Goal: Navigation & Orientation: Find specific page/section

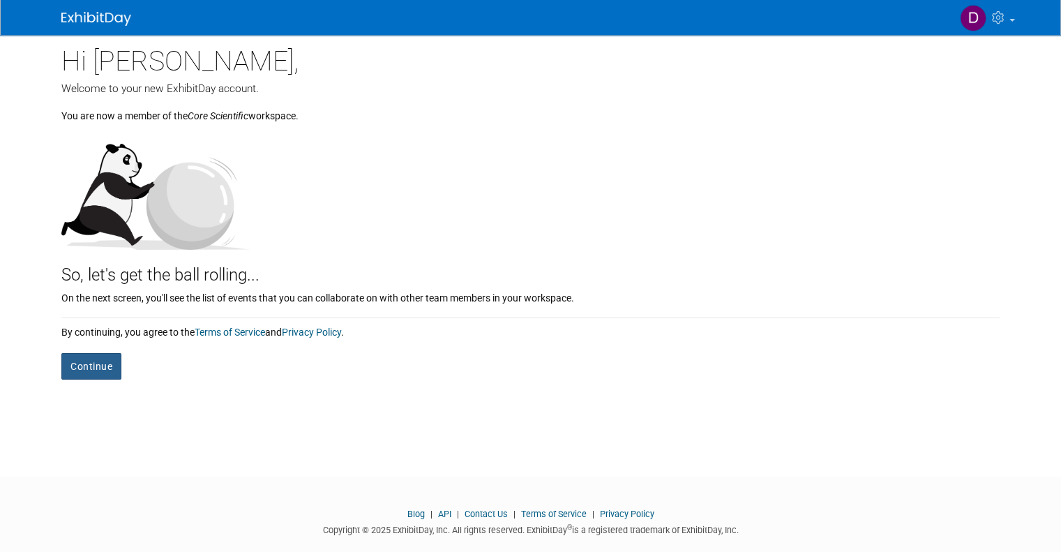
click at [81, 369] on button "Continue" at bounding box center [91, 366] width 60 height 27
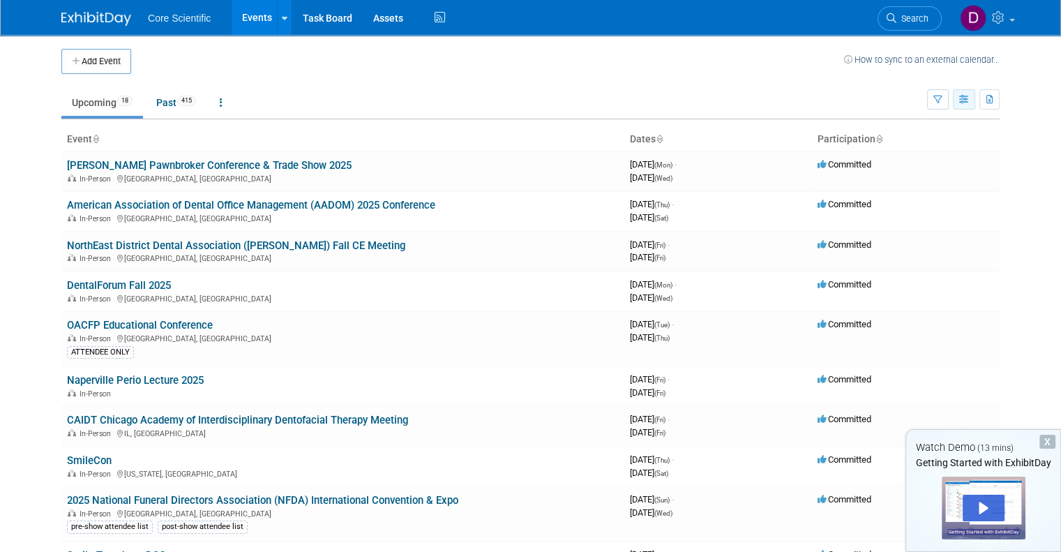
click at [970, 100] on icon "button" at bounding box center [964, 100] width 10 height 9
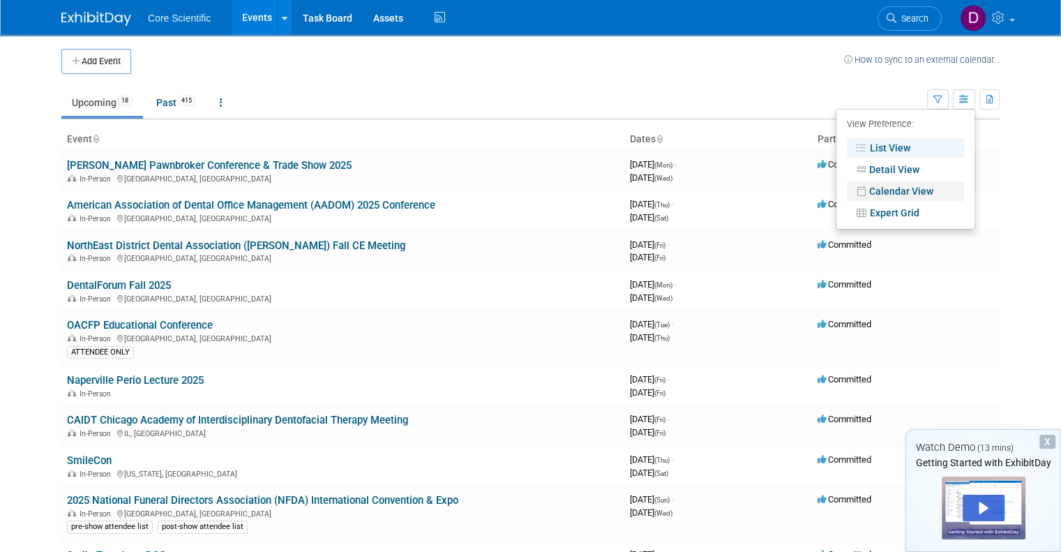
click at [913, 186] on link "Calendar View" at bounding box center [905, 191] width 117 height 20
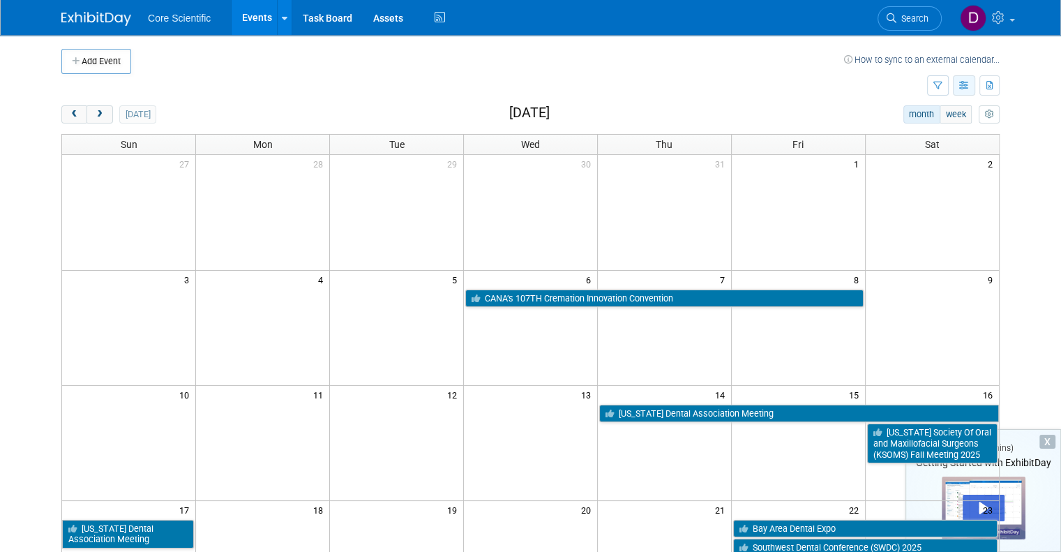
click at [970, 87] on icon "button" at bounding box center [964, 86] width 10 height 9
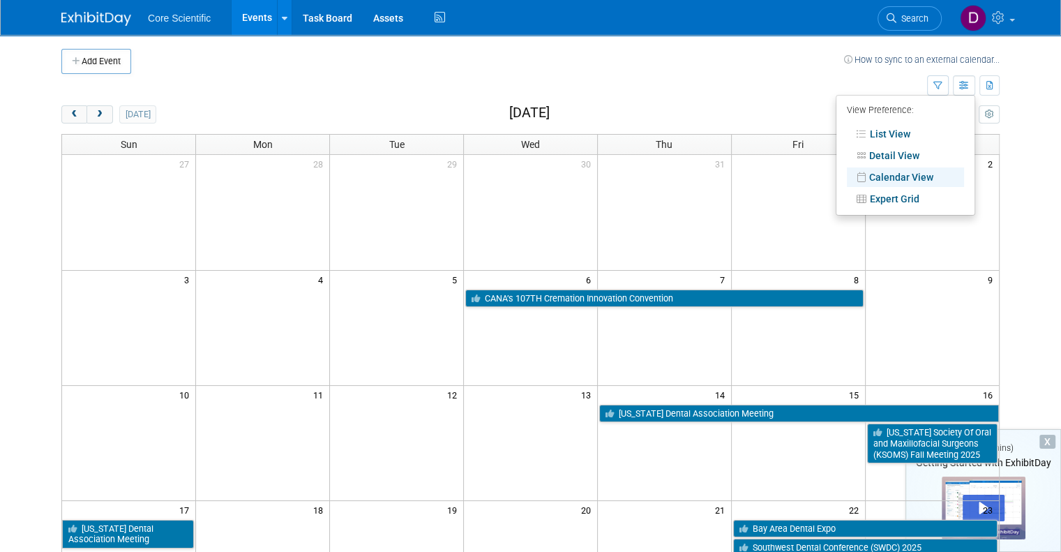
click at [918, 208] on li "Expert Grid" at bounding box center [906, 199] width 138 height 22
click at [919, 195] on link "Expert Grid" at bounding box center [905, 199] width 117 height 20
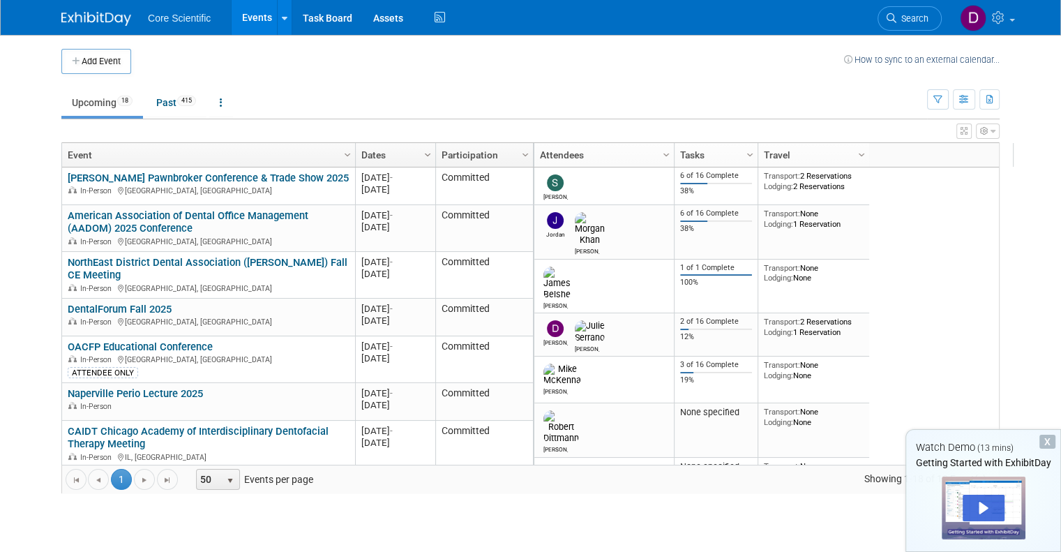
click at [422, 152] on span "Column Settings" at bounding box center [427, 154] width 11 height 11
click at [943, 98] on icon "button" at bounding box center [938, 100] width 9 height 9
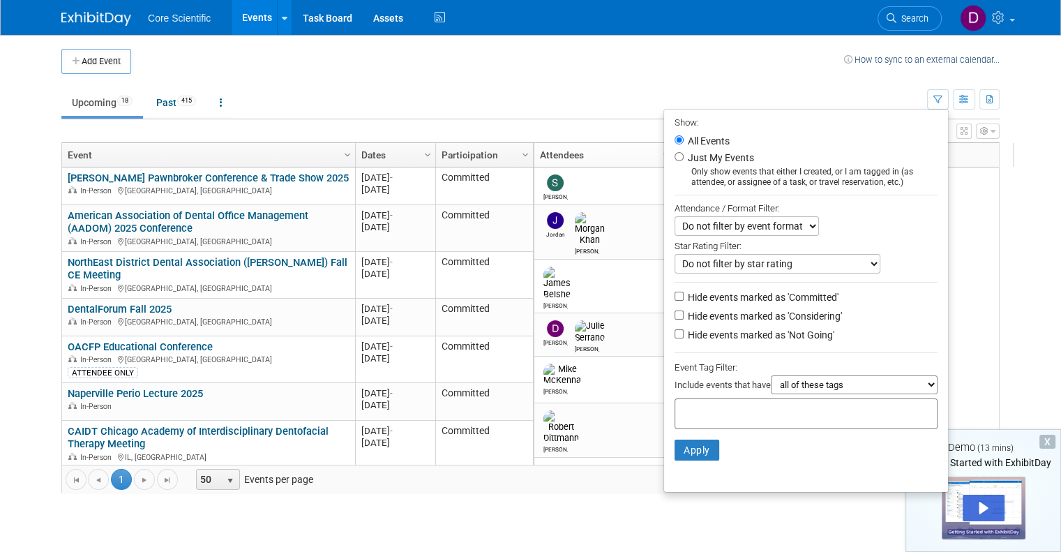
click at [811, 98] on ul "Upcoming 18 Past 415 All Events 433 Past and Upcoming Grouped Annually Events g…" at bounding box center [494, 103] width 866 height 31
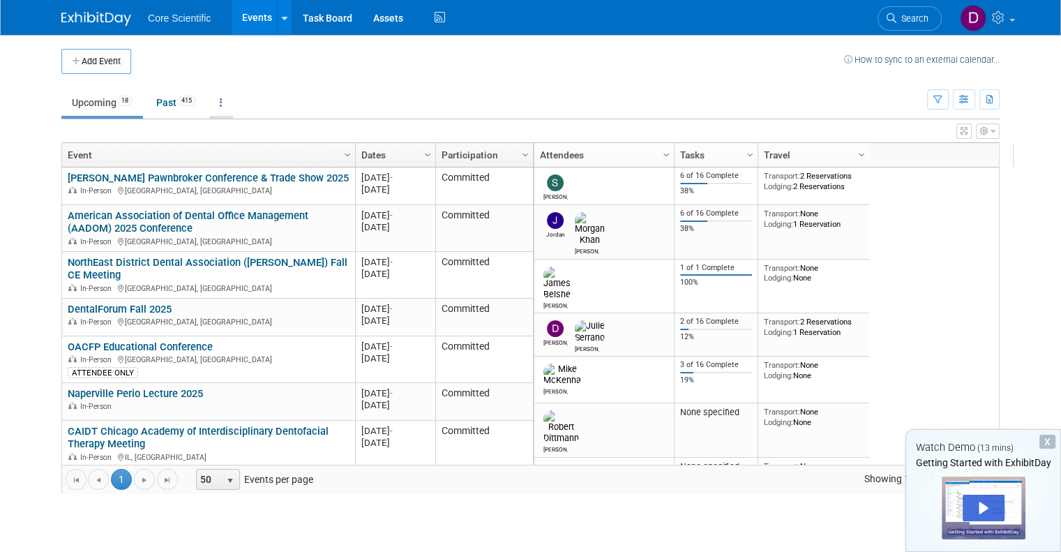
click at [217, 100] on link at bounding box center [221, 102] width 24 height 27
click at [474, 100] on ul "Upcoming 18 Past 415 All Events 433 Past and Upcoming Grouped Annually Events g…" at bounding box center [494, 103] width 866 height 31
click at [996, 130] on icon "button" at bounding box center [993, 131] width 5 height 8
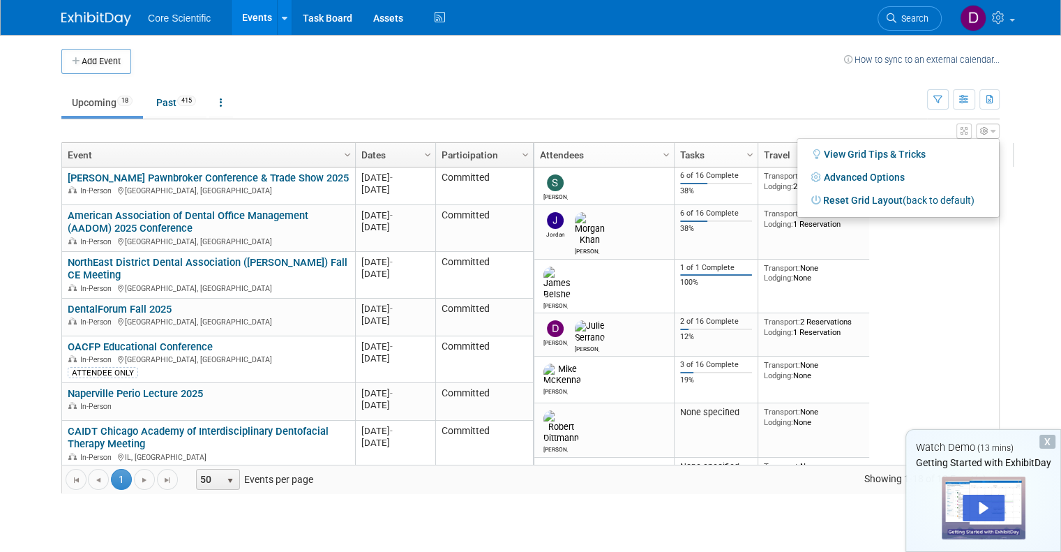
click at [770, 75] on td "Upcoming 18 Past 415 All Events 433 Past and Upcoming Grouped Annually Events g…" at bounding box center [494, 96] width 866 height 45
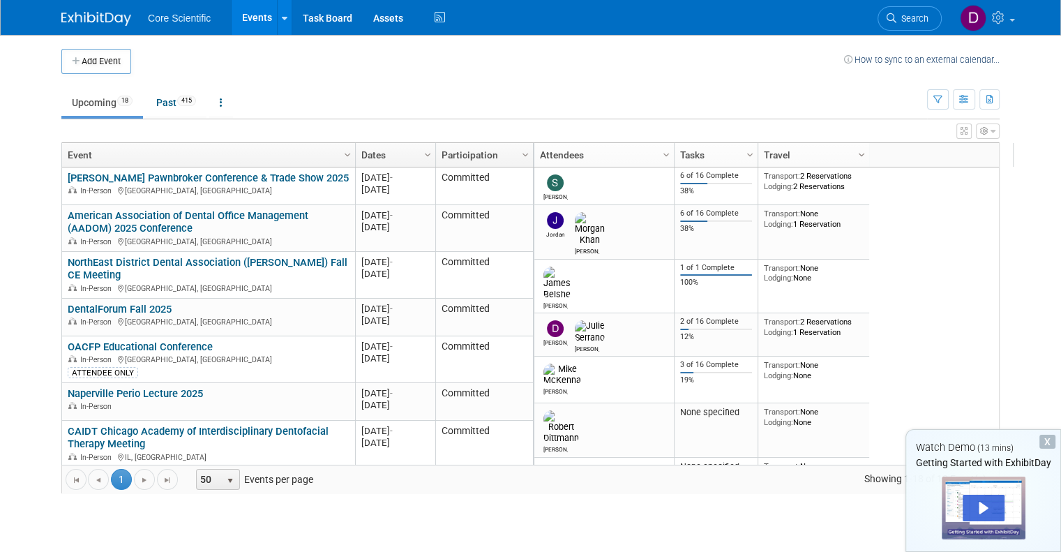
click at [856, 155] on span "Column Settings" at bounding box center [861, 154] width 11 height 11
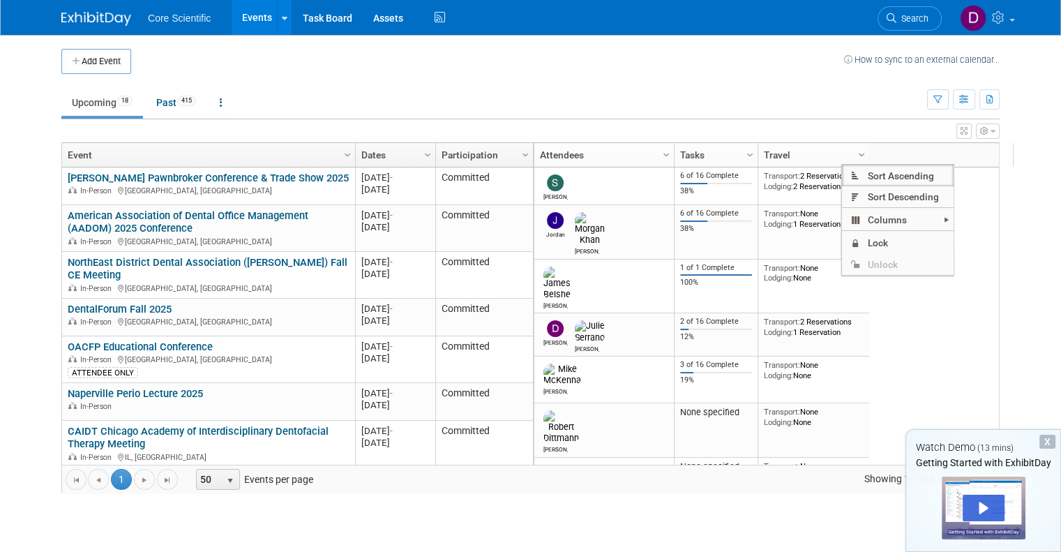
click at [856, 155] on span "Column Settings" at bounding box center [861, 154] width 11 height 11
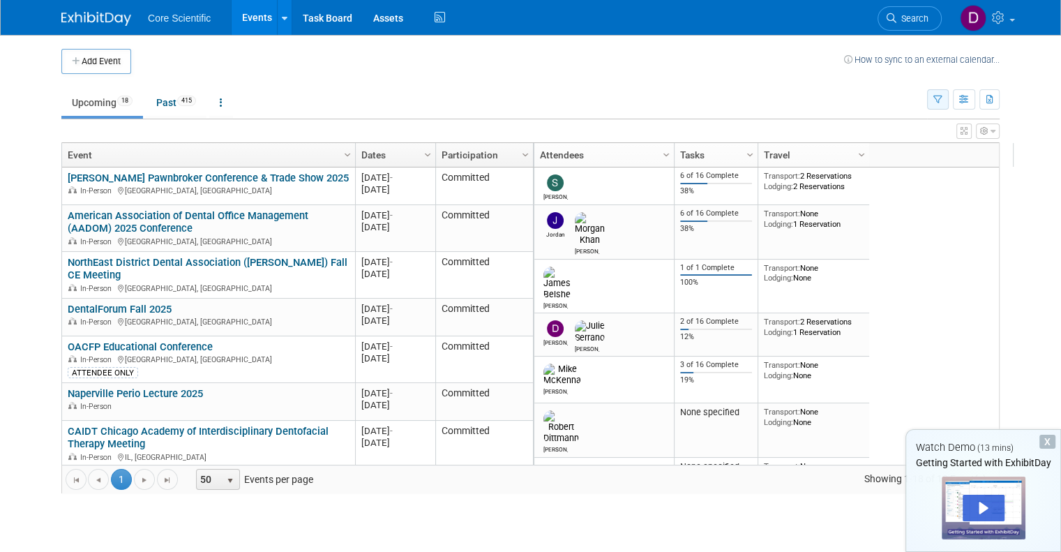
click at [943, 100] on icon "button" at bounding box center [938, 100] width 9 height 9
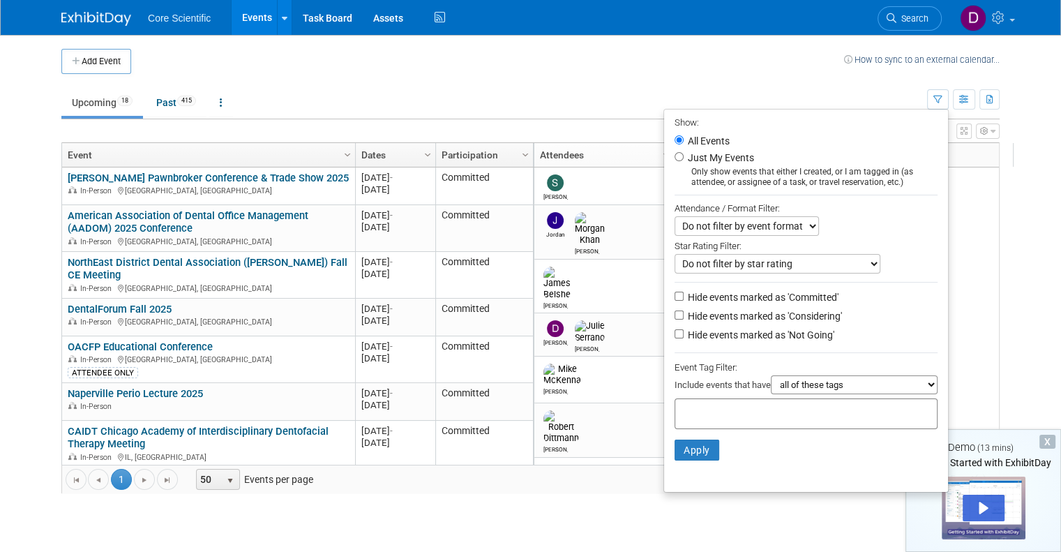
click at [396, 95] on ul "Upcoming 18 Past 415 All Events 433 Past and Upcoming Grouped Annually Events g…" at bounding box center [494, 103] width 866 height 31
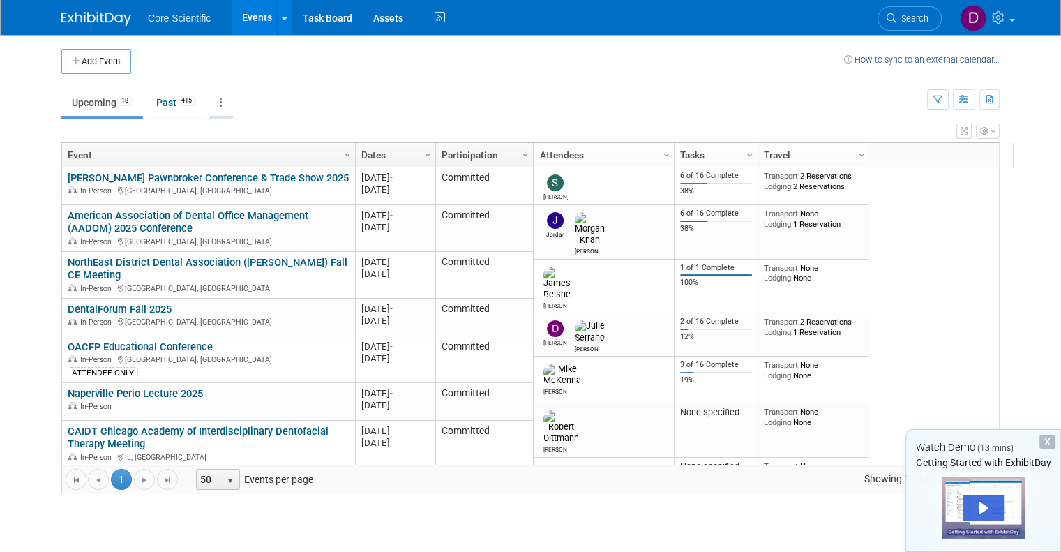
click at [220, 101] on icon at bounding box center [221, 103] width 3 height 10
click at [509, 59] on td at bounding box center [487, 61] width 713 height 25
drag, startPoint x: 910, startPoint y: 156, endPoint x: 759, endPoint y: 84, distance: 167.6
click at [759, 84] on td "Upcoming 18 Past 415 All Events 433 Past and Upcoming Grouped Annually Events g…" at bounding box center [494, 96] width 866 height 45
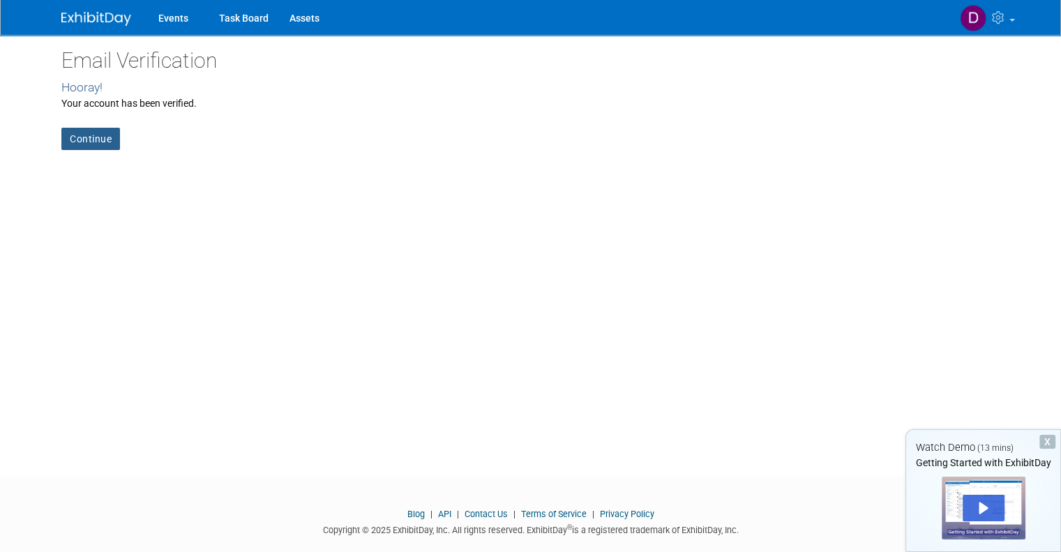
click at [84, 143] on link "Continue" at bounding box center [90, 139] width 59 height 22
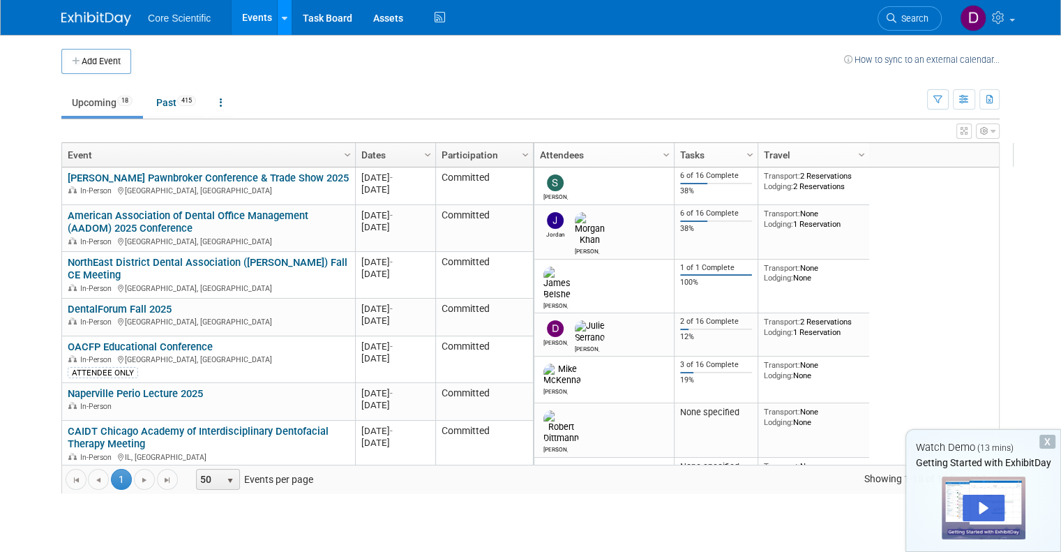
click at [277, 22] on link at bounding box center [284, 17] width 15 height 35
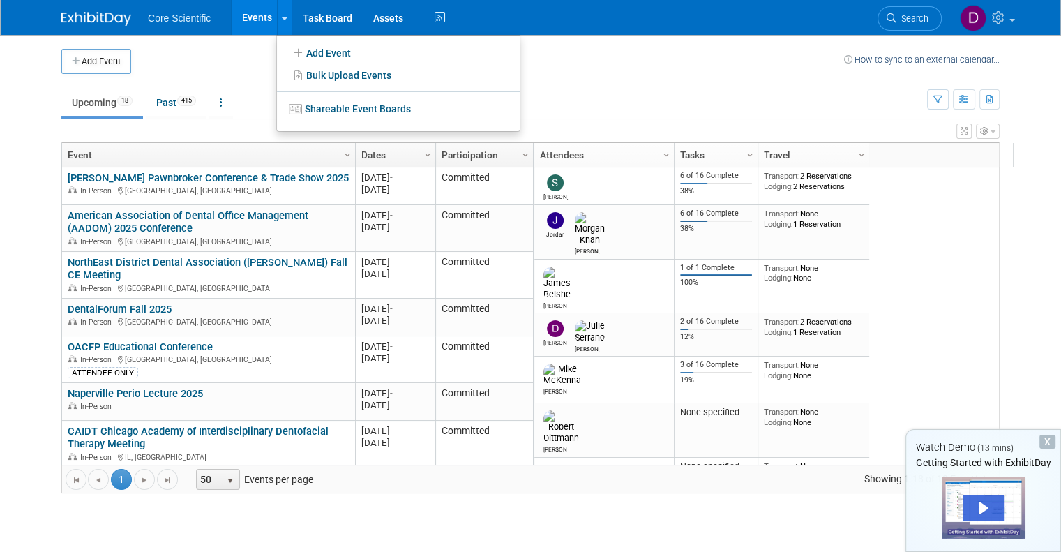
click at [212, 56] on td at bounding box center [487, 61] width 713 height 25
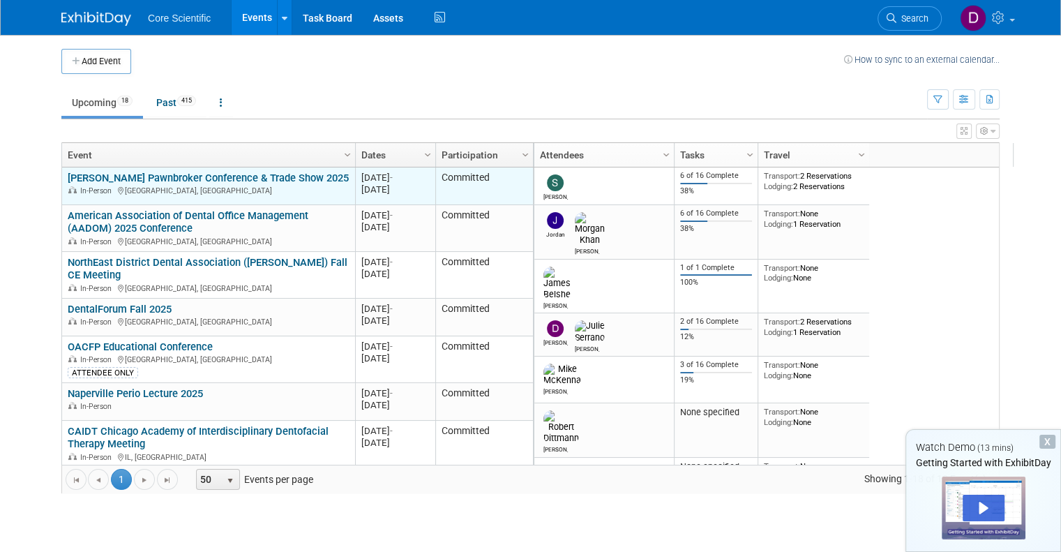
click at [135, 172] on link "[PERSON_NAME] Pawnbroker Conference & Trade Show 2025" at bounding box center [208, 178] width 281 height 13
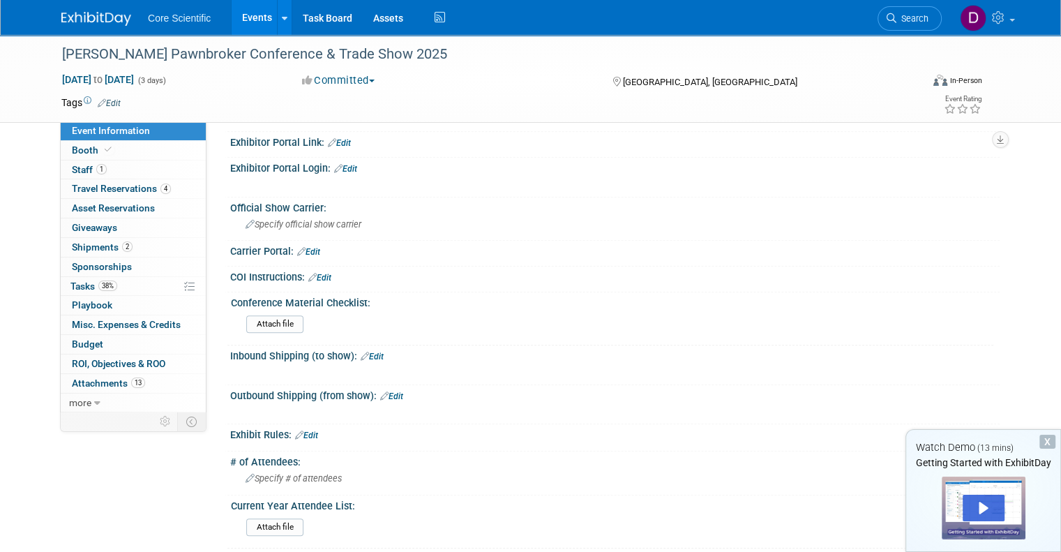
scroll to position [600, 0]
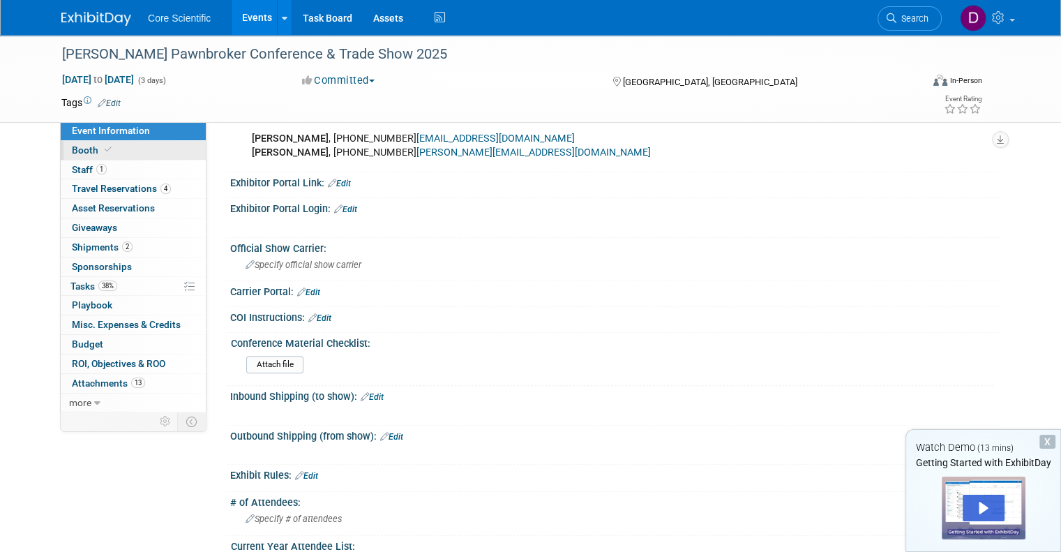
click at [77, 149] on span "Booth" at bounding box center [93, 149] width 43 height 11
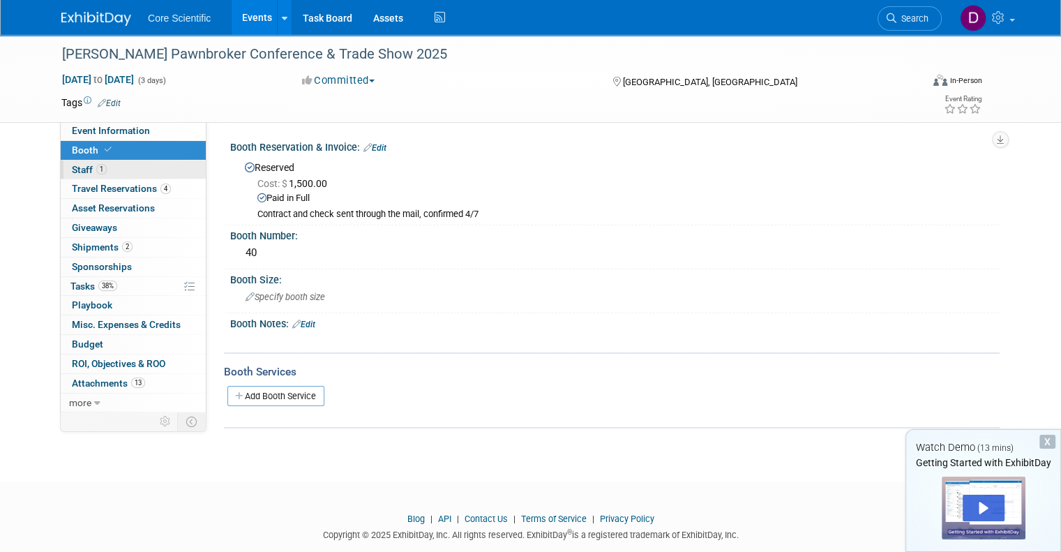
click at [75, 177] on link "1 Staff 1" at bounding box center [133, 169] width 145 height 19
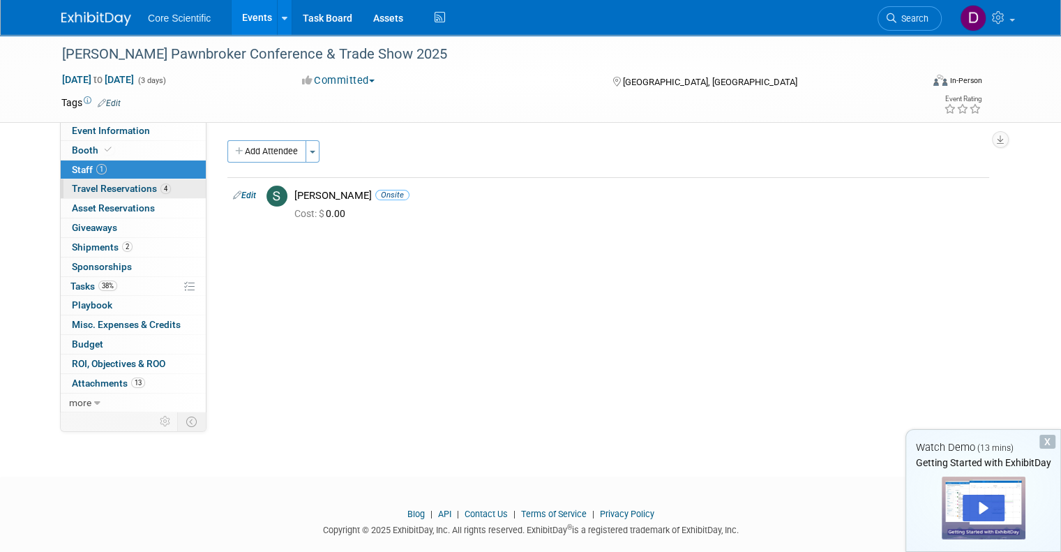
click at [107, 190] on span "Travel Reservations 4" at bounding box center [121, 188] width 99 height 11
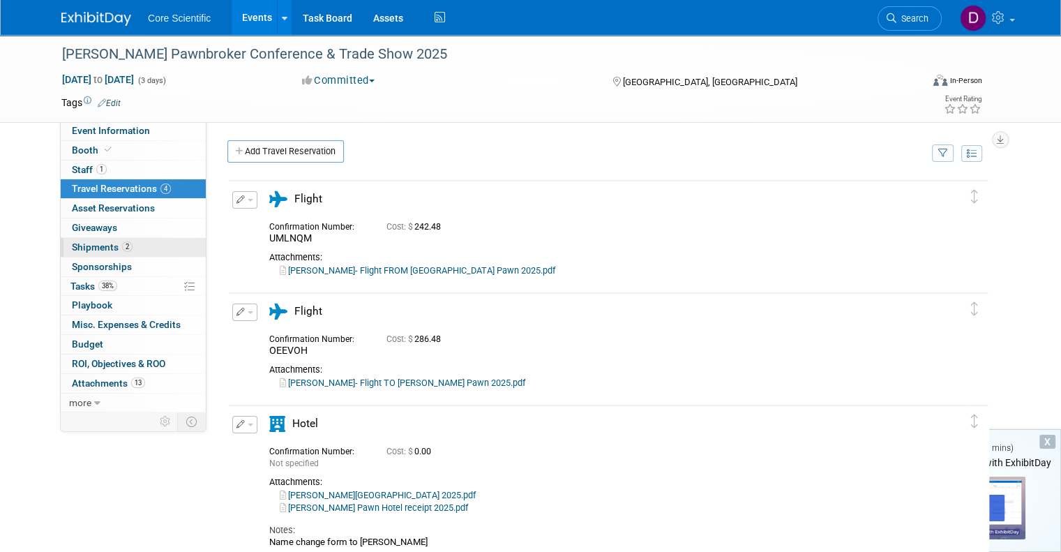
click at [89, 249] on span "Shipments 2" at bounding box center [102, 246] width 61 height 11
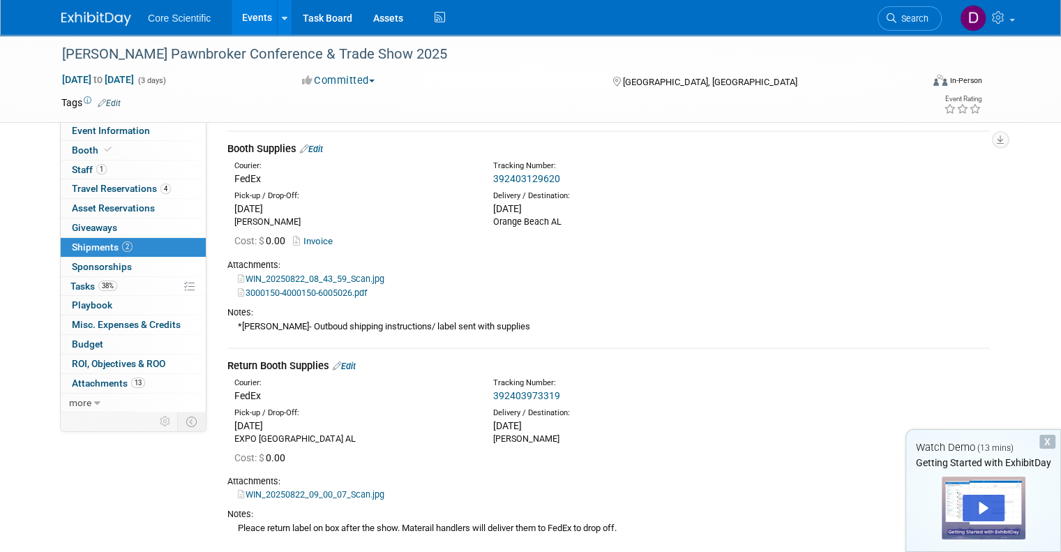
scroll to position [70, 0]
